Goal: Check status: Check status

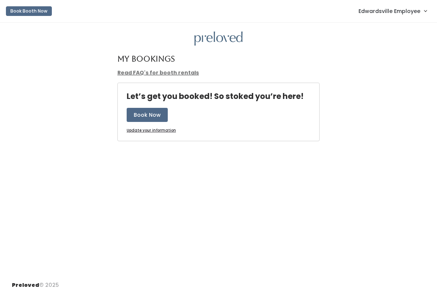
click at [412, 18] on link "Edwardsville Employee" at bounding box center [392, 11] width 83 height 16
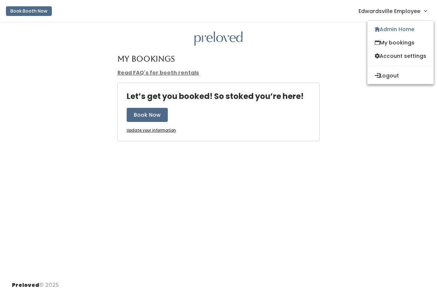
click at [415, 13] on span "Edwardsville Employee" at bounding box center [389, 11] width 62 height 8
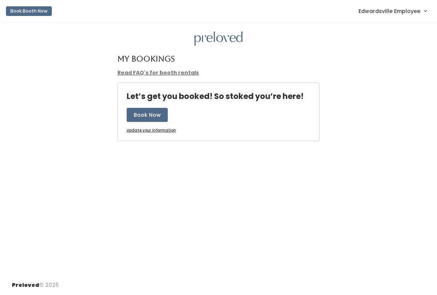
click at [407, 25] on div "My Bookings Read FAQ's for booth rentals Let’s get you booked! So stoked you’re…" at bounding box center [218, 149] width 437 height 252
click at [411, 13] on span "Edwardsville Employee" at bounding box center [389, 11] width 62 height 8
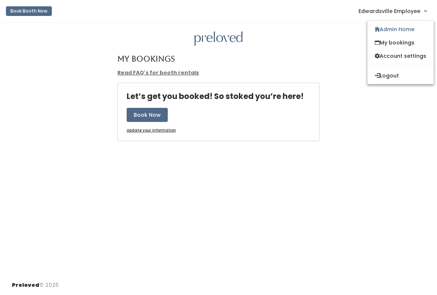
click at [406, 36] on link "My bookings" at bounding box center [400, 42] width 66 height 13
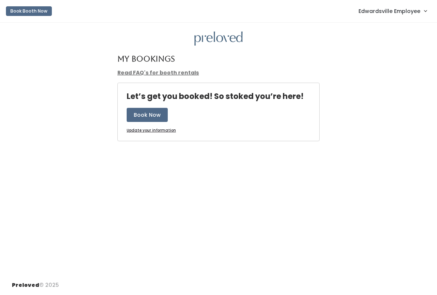
click at [399, 9] on span "Edwardsville Employee" at bounding box center [389, 11] width 62 height 8
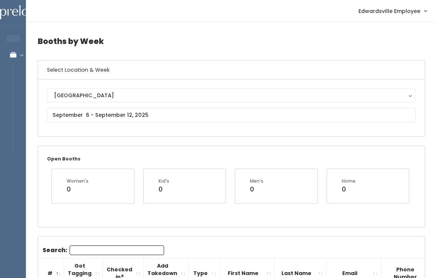
click at [240, 107] on div "Edwardsville Edwardsville" at bounding box center [231, 107] width 369 height 39
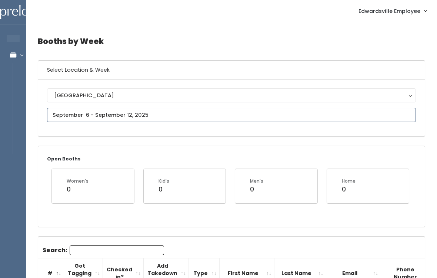
click at [184, 117] on input "text" at bounding box center [231, 115] width 369 height 14
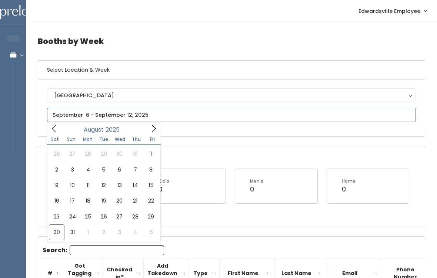
type input "August 30 to September 5"
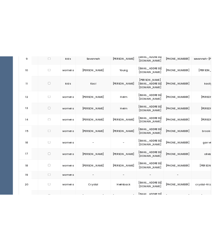
scroll to position [0, 69]
